Goal: Task Accomplishment & Management: Use online tool/utility

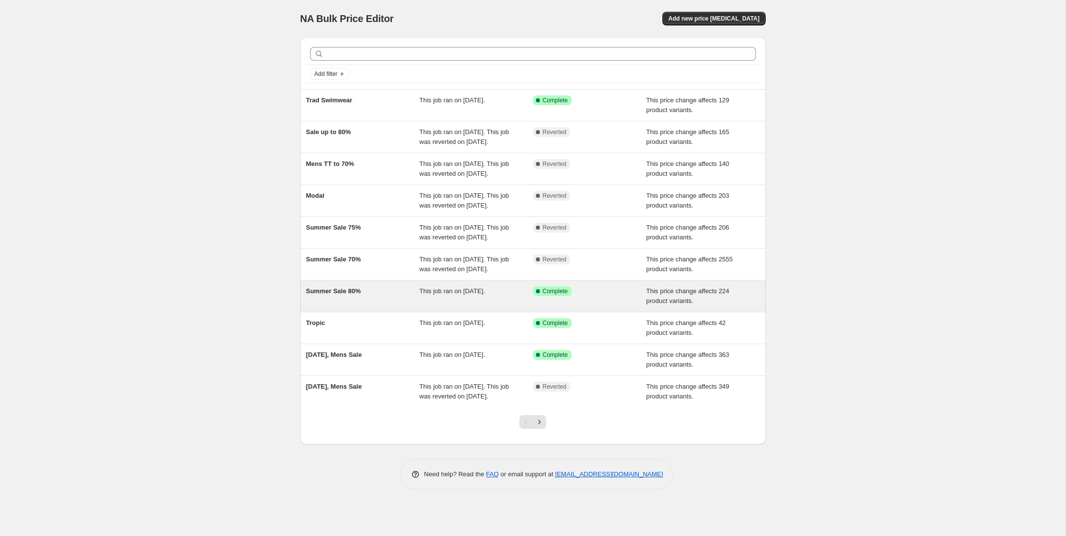
click at [384, 306] on div "Summer Sale 80%" at bounding box center [363, 297] width 114 height 20
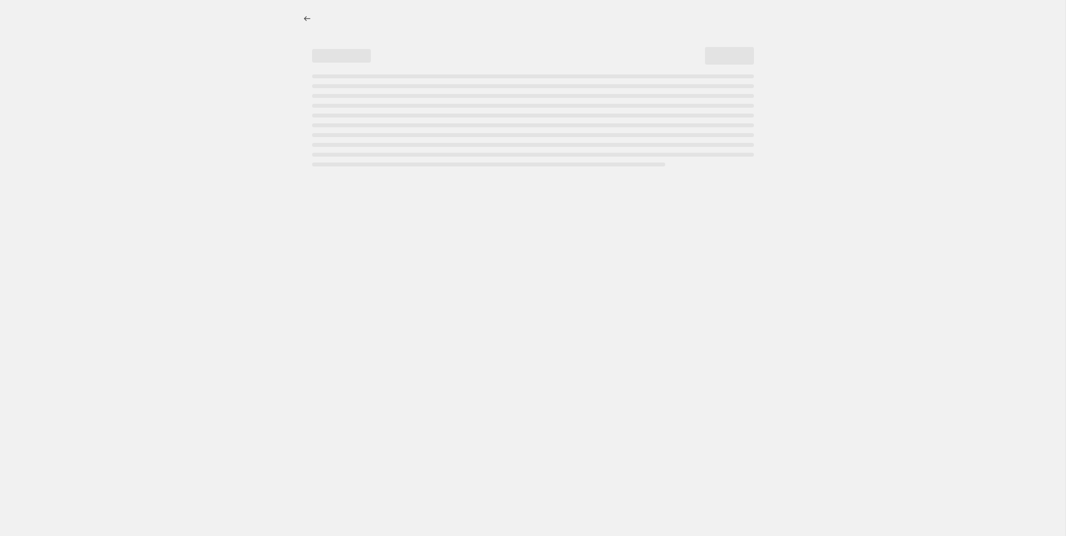
select select "pcap"
select select "no_change"
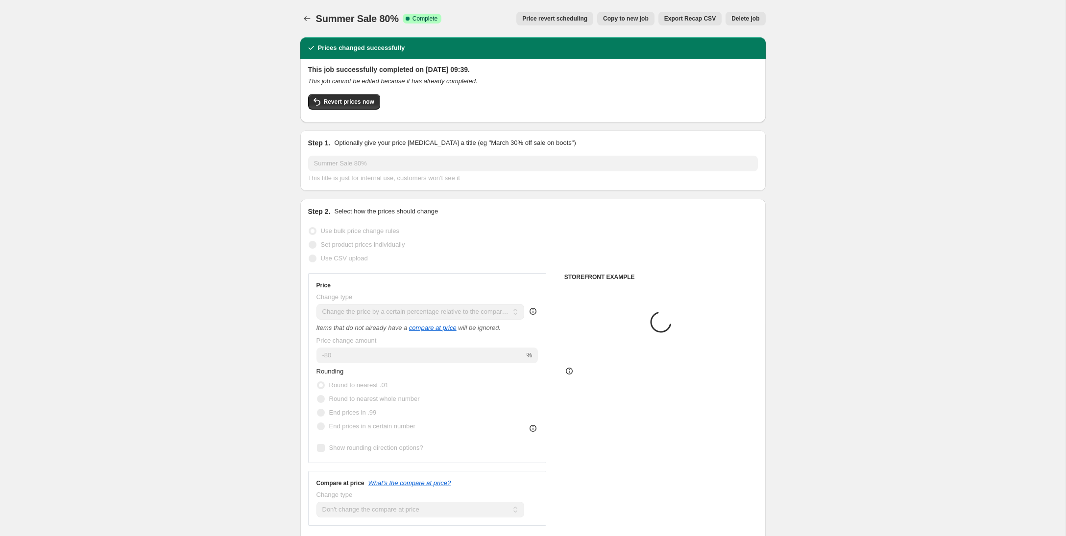
select select "collection"
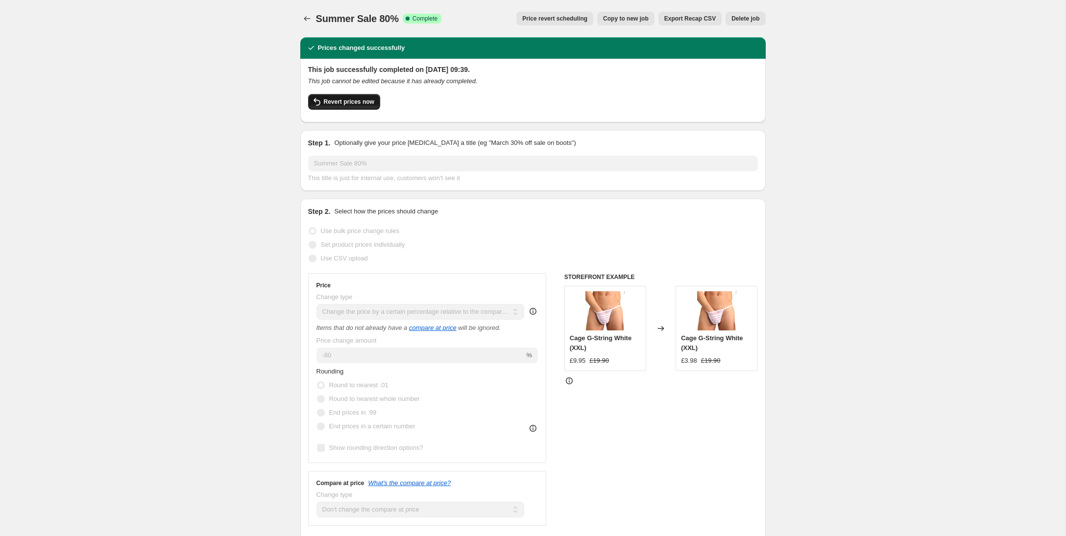
click at [351, 105] on span "Revert prices now" at bounding box center [349, 102] width 50 height 8
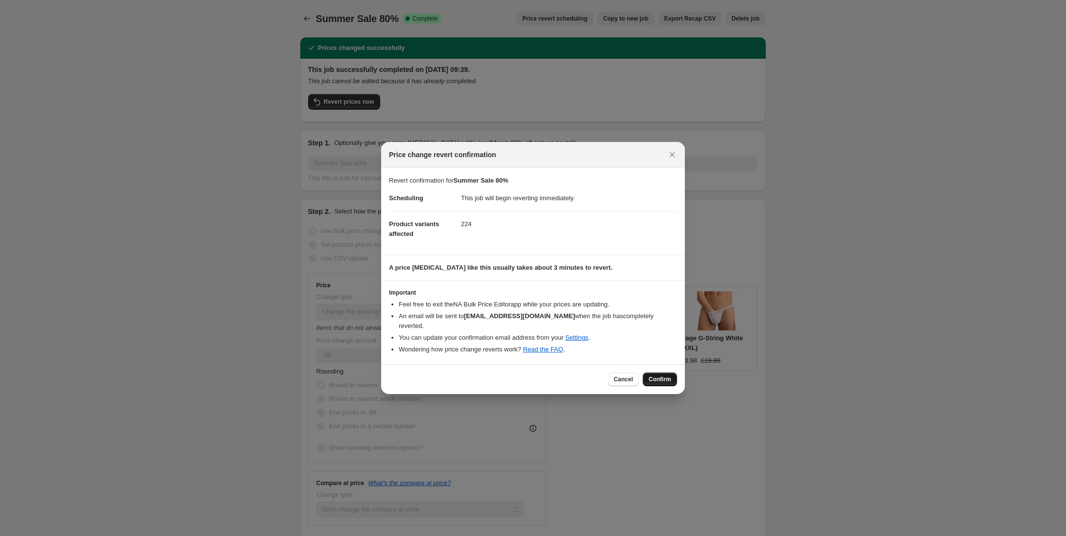
click at [660, 376] on span "Confirm" at bounding box center [660, 380] width 23 height 8
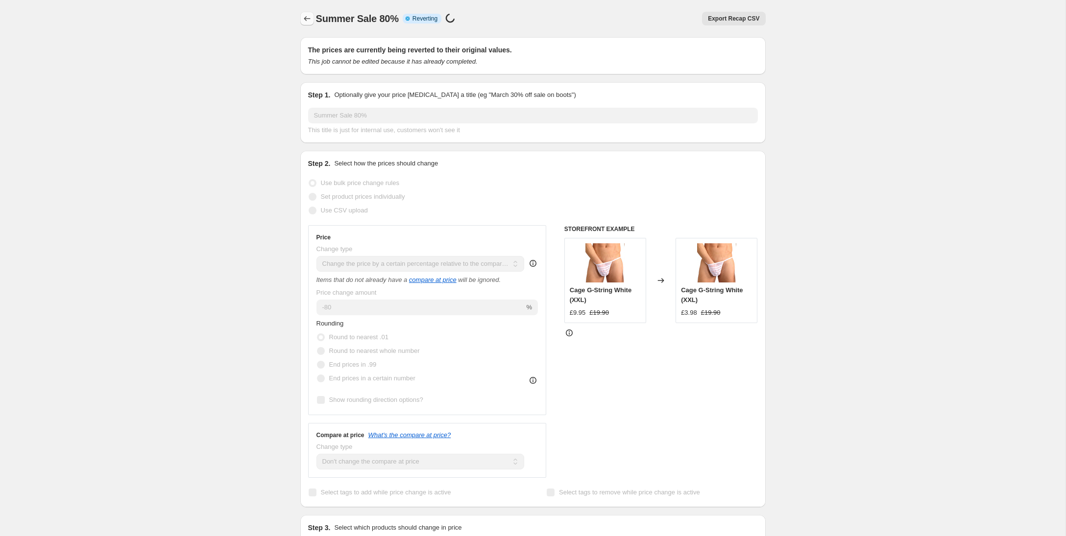
click at [307, 20] on icon "Price change jobs" at bounding box center [307, 19] width 10 height 10
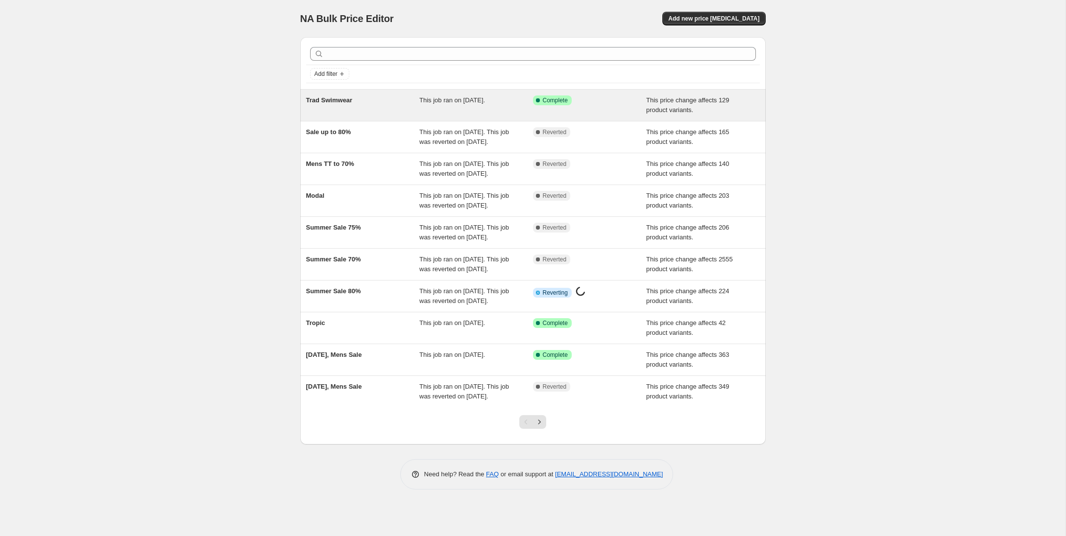
click at [342, 105] on div "Trad Swimwear" at bounding box center [363, 106] width 114 height 20
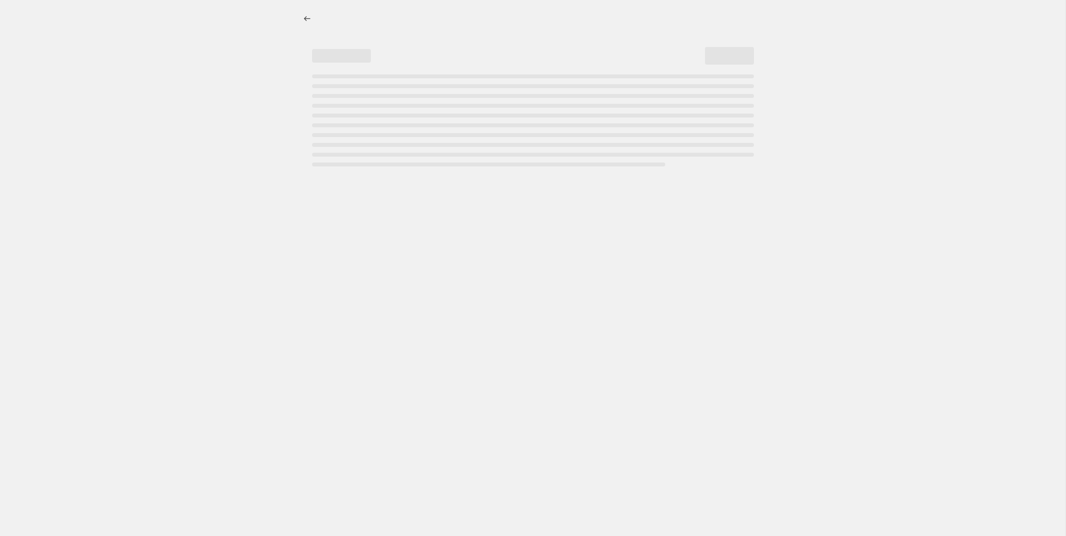
select select "pcap"
select select "no_change"
select select "collection"
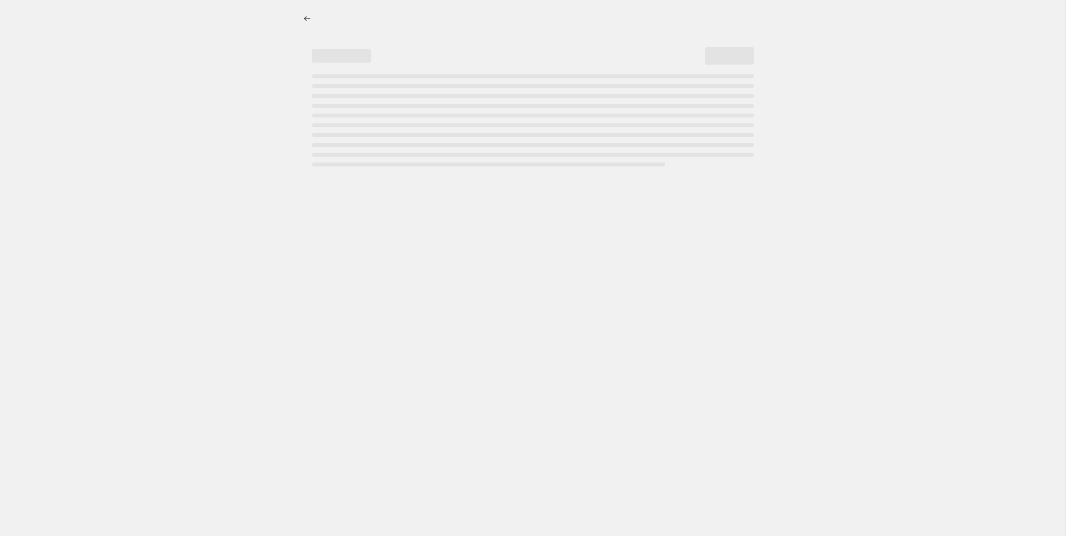
select select "collection"
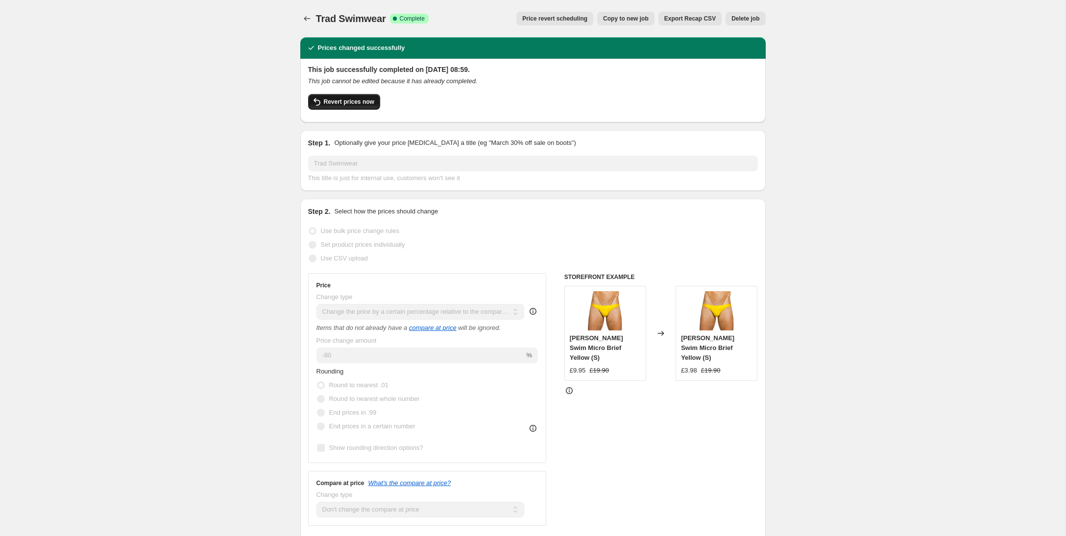
click at [331, 108] on button "Revert prices now" at bounding box center [344, 102] width 72 height 16
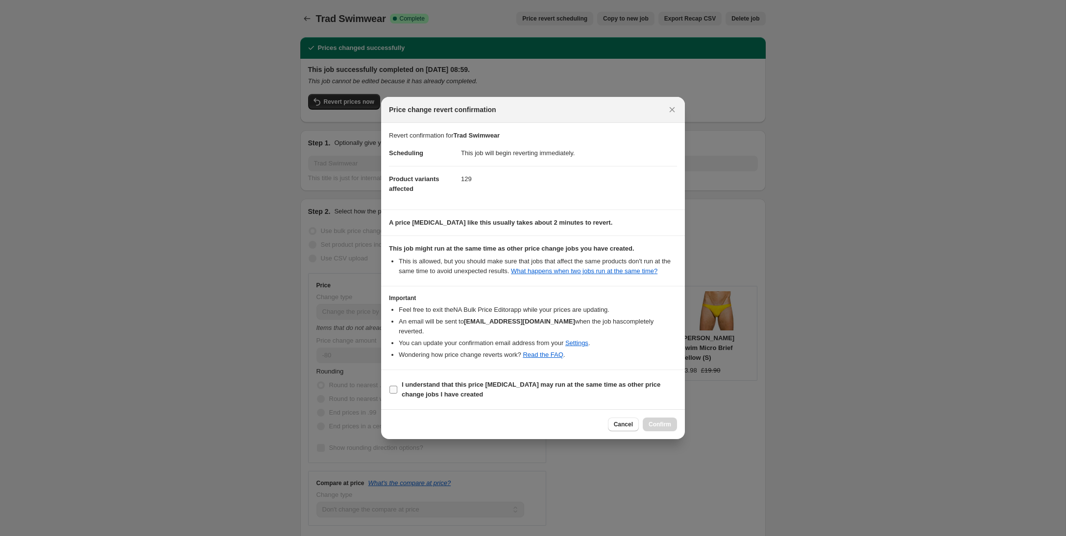
click at [395, 389] on input "I understand that this price [MEDICAL_DATA] may run at the same time as other p…" at bounding box center [393, 390] width 8 height 8
checkbox input "true"
click at [664, 427] on span "Confirm" at bounding box center [660, 425] width 23 height 8
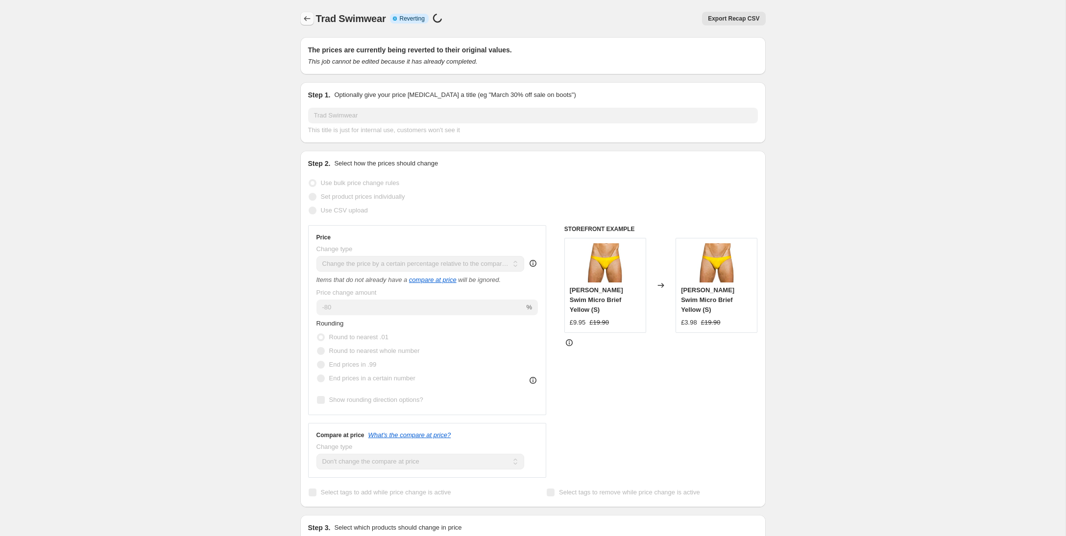
click at [308, 19] on icon "Price change jobs" at bounding box center [307, 19] width 10 height 10
